Goal: Transaction & Acquisition: Download file/media

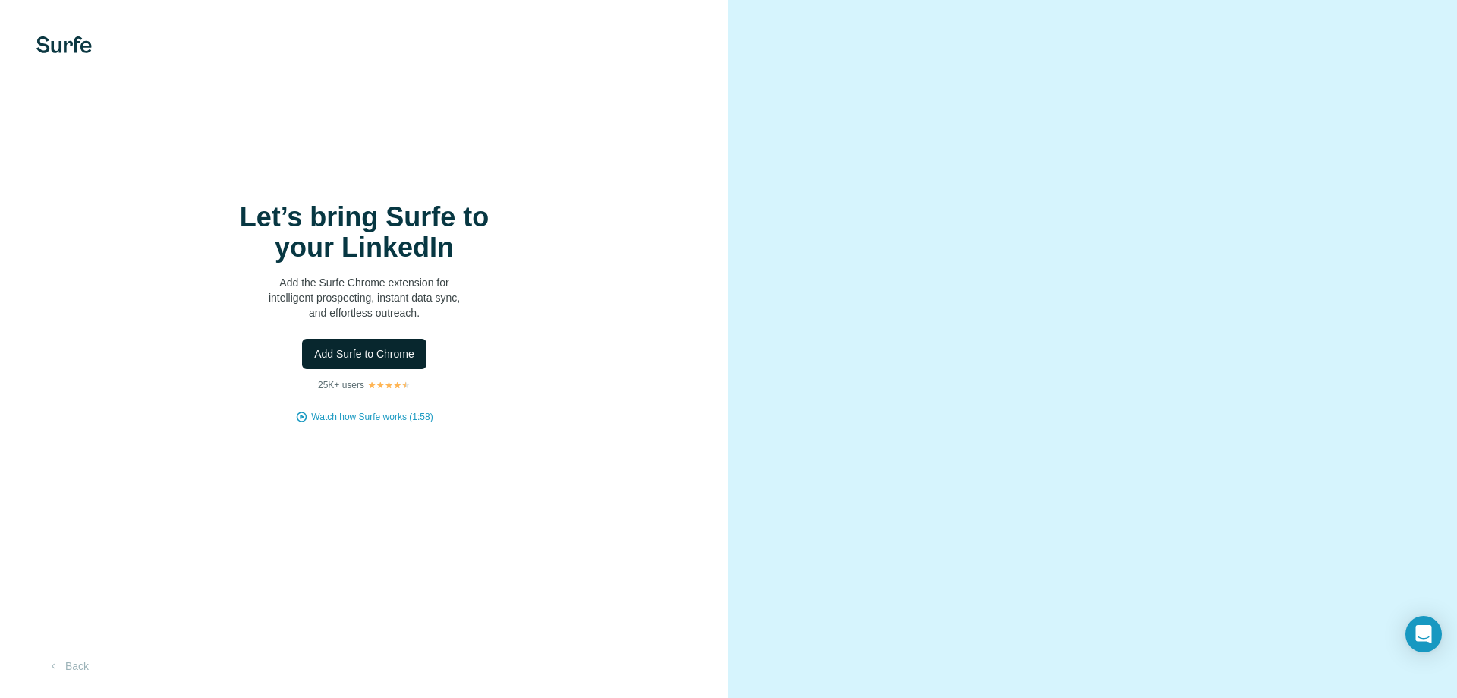
click at [394, 351] on span "Add Surfe to Chrome" at bounding box center [364, 353] width 100 height 15
click at [320, 351] on span "Add Surfe to Chrome" at bounding box center [364, 353] width 100 height 15
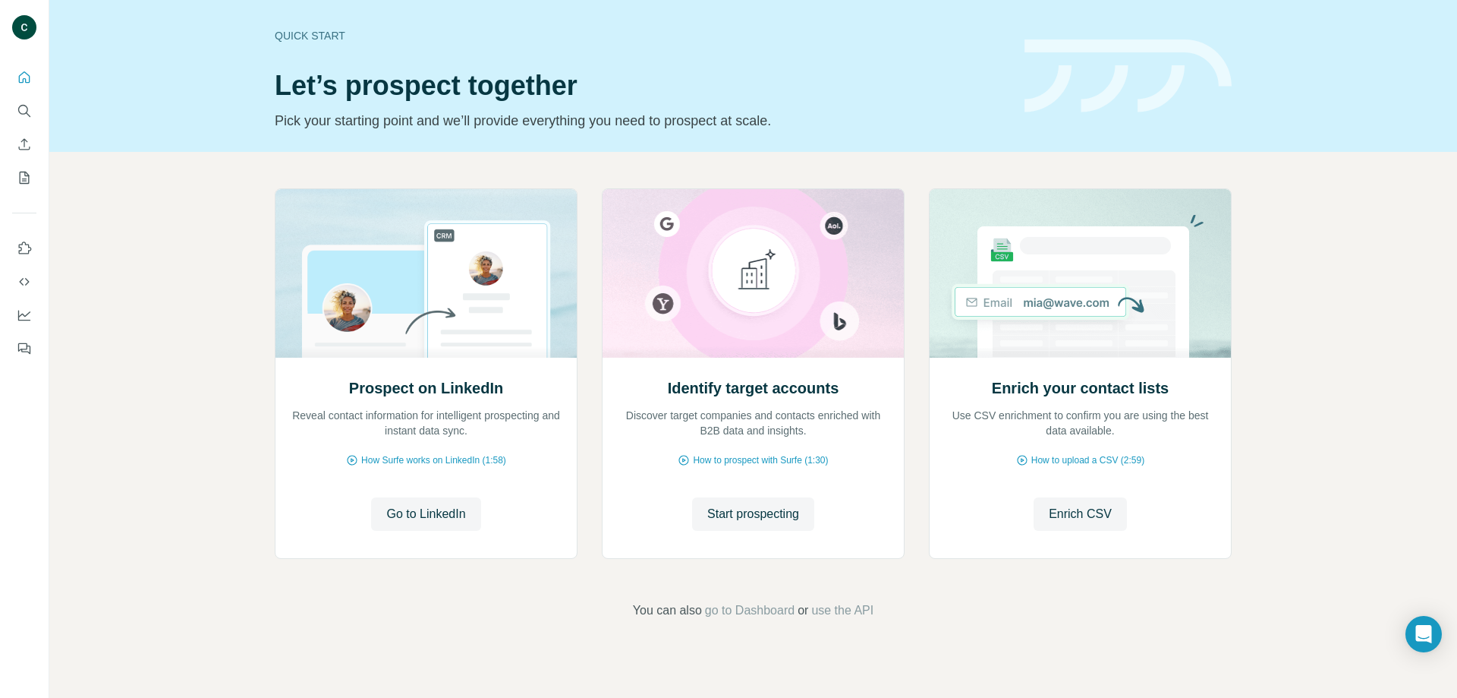
click at [1457, 457] on div "Prospect on LinkedIn Reveal contact information for intelligent prospecting and…" at bounding box center [753, 404] width 1408 height 504
